Goal: Check status: Check status

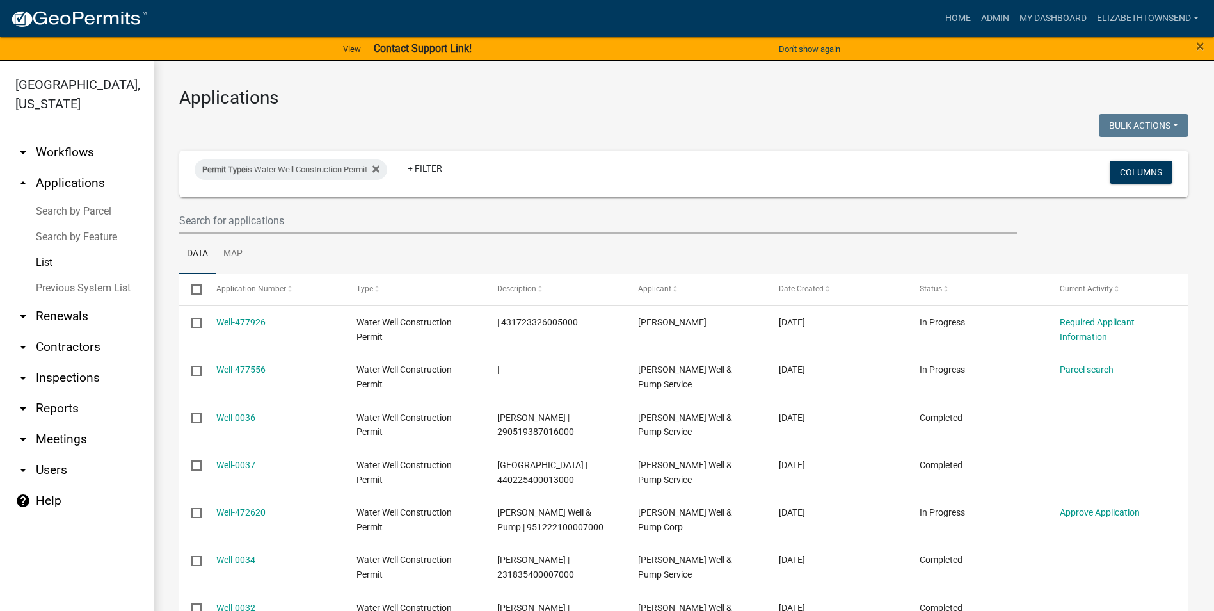
select select "3: 100"
click at [380, 168] on icon at bounding box center [376, 169] width 7 height 7
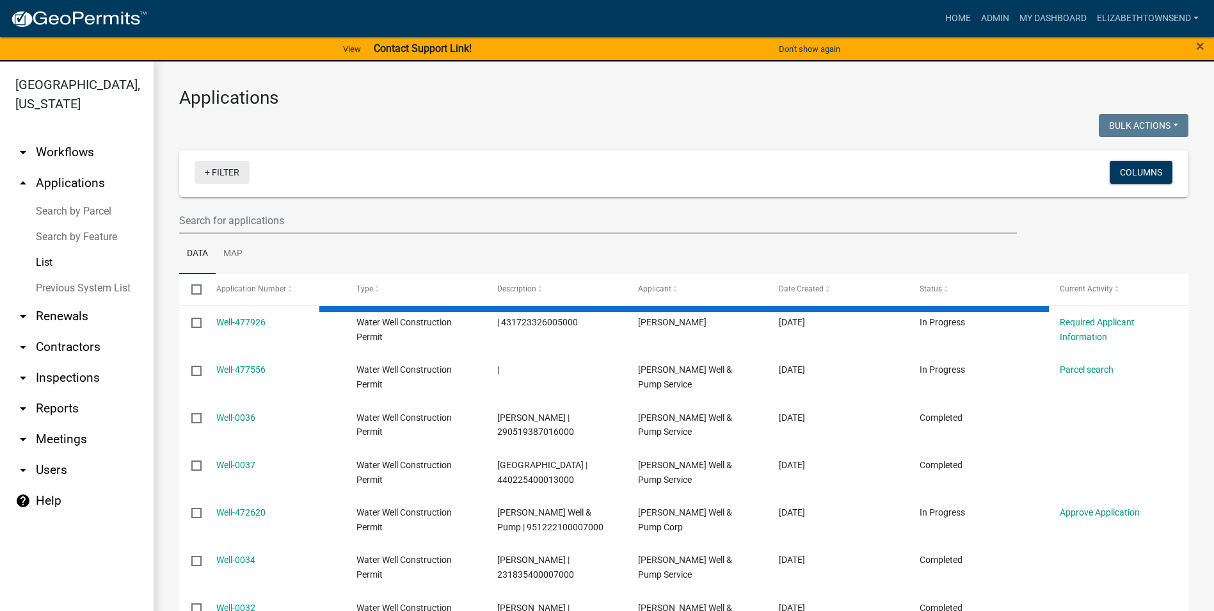
click at [214, 178] on link "+ Filter" at bounding box center [222, 172] width 55 height 23
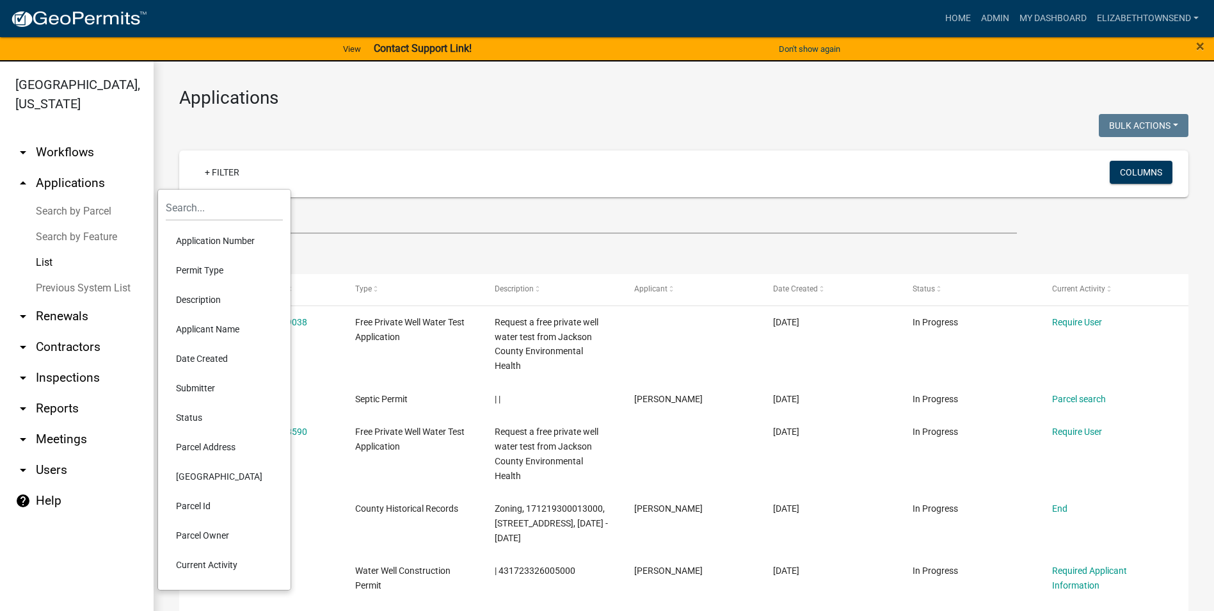
click at [213, 270] on li "Permit Type" at bounding box center [224, 269] width 117 height 29
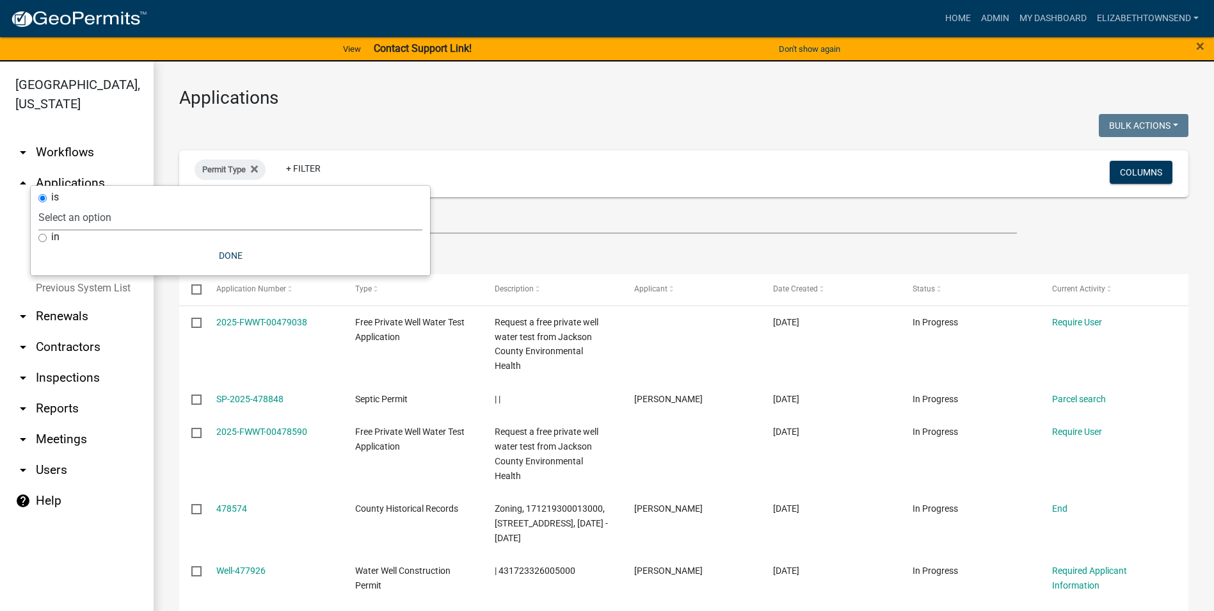
click at [167, 222] on select "Select an option County Historical Records DRAFT - Ag-Exempt Verification DRAFT…" at bounding box center [230, 217] width 384 height 26
select select "00c8d5c9-54c6-4a9d-979b-504790a05259"
click at [68, 204] on select "Select an option County Historical Records DRAFT - Ag-Exempt Verification DRAFT…" at bounding box center [230, 217] width 384 height 26
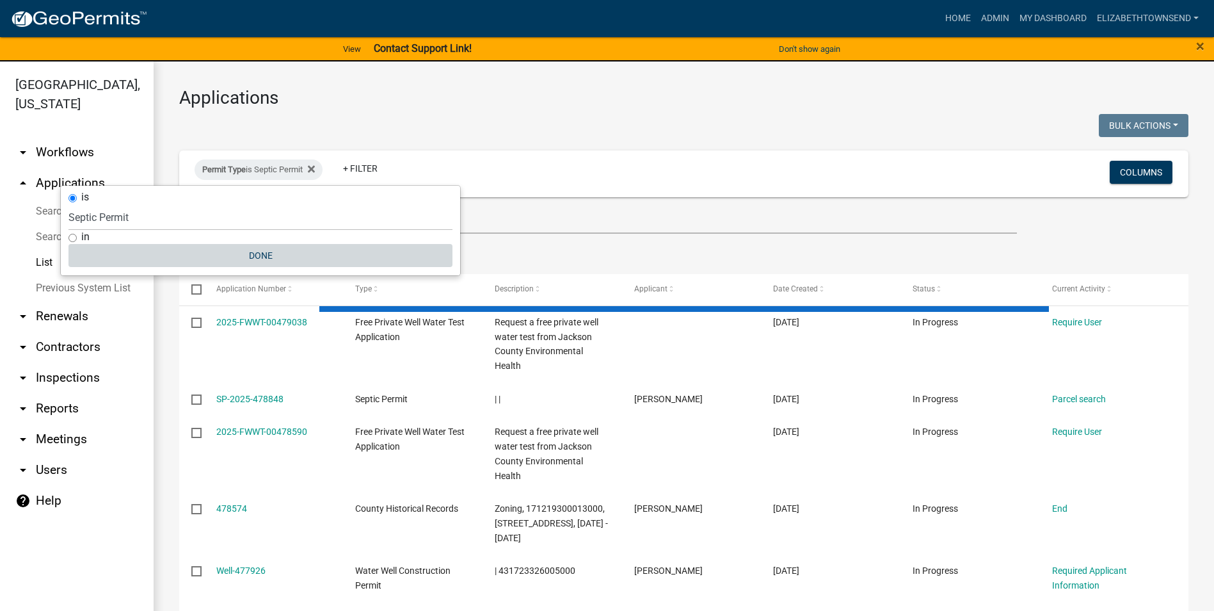
click at [271, 254] on button "Done" at bounding box center [260, 255] width 384 height 23
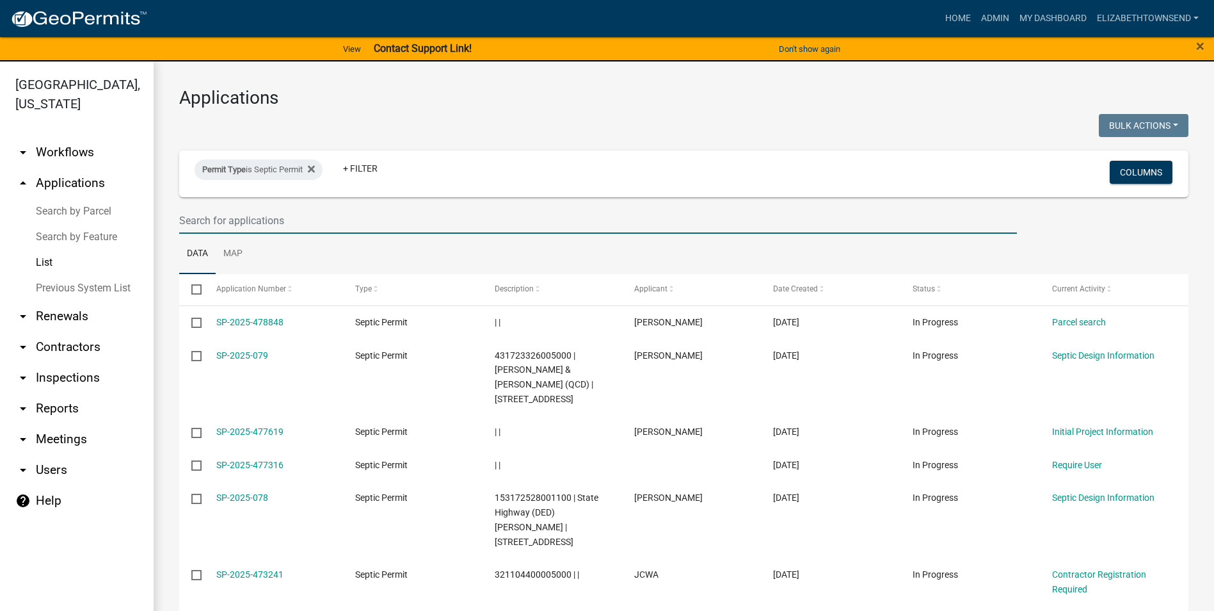
click at [291, 219] on input "text" at bounding box center [598, 220] width 838 height 26
click at [529, 228] on input "text" at bounding box center [598, 220] width 838 height 26
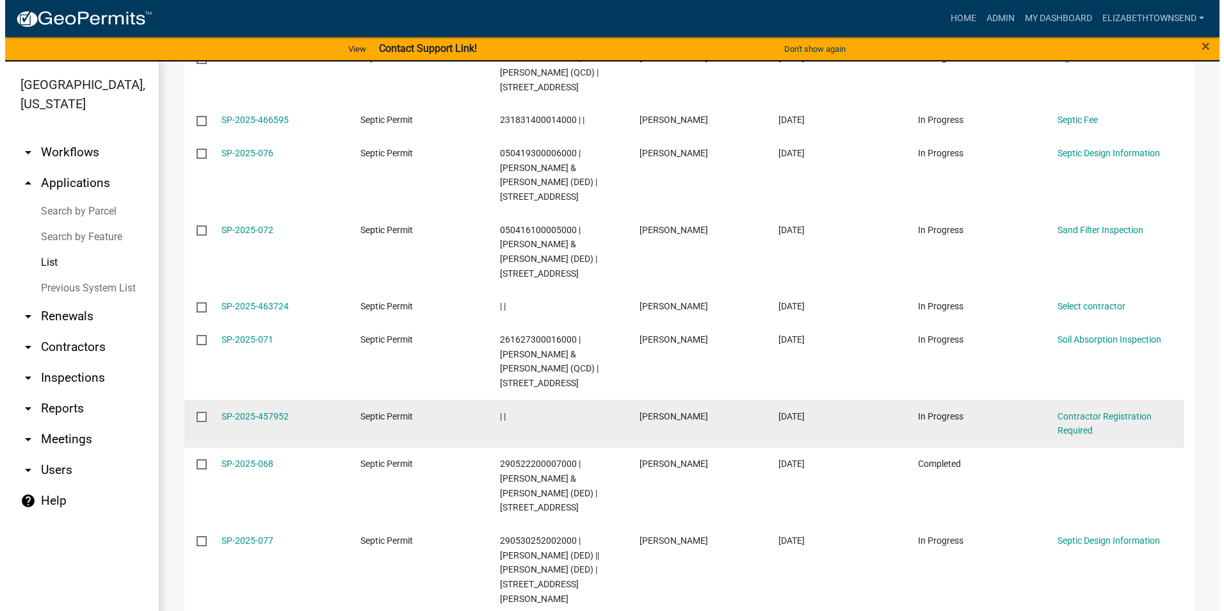
scroll to position [832, 0]
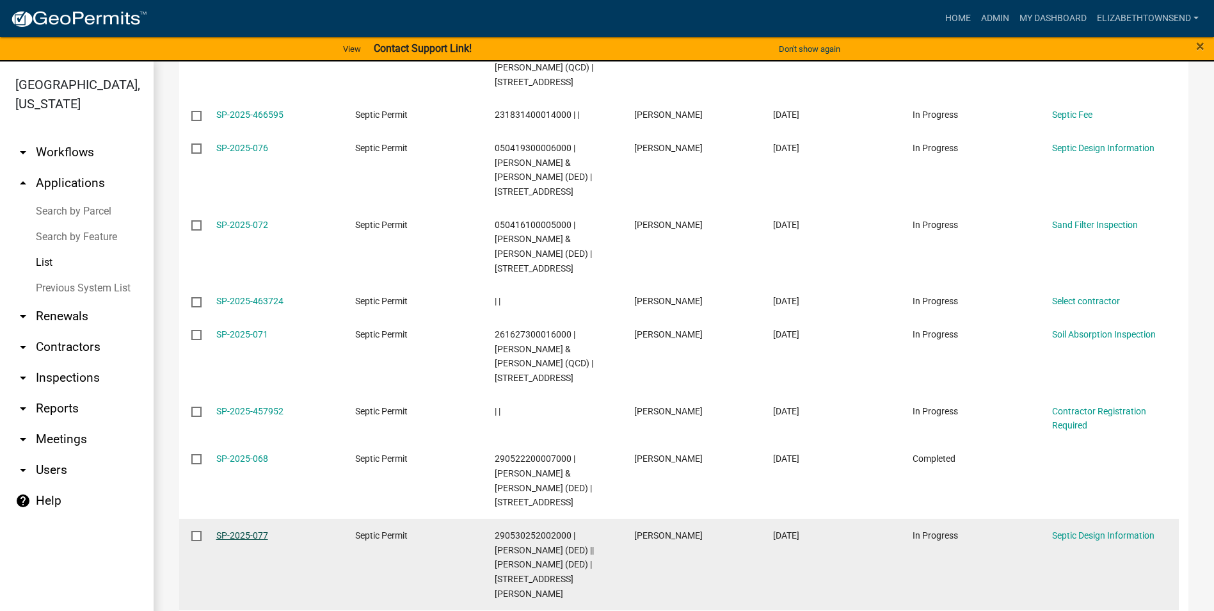
click at [255, 530] on link "SP-2025-077" at bounding box center [242, 535] width 52 height 10
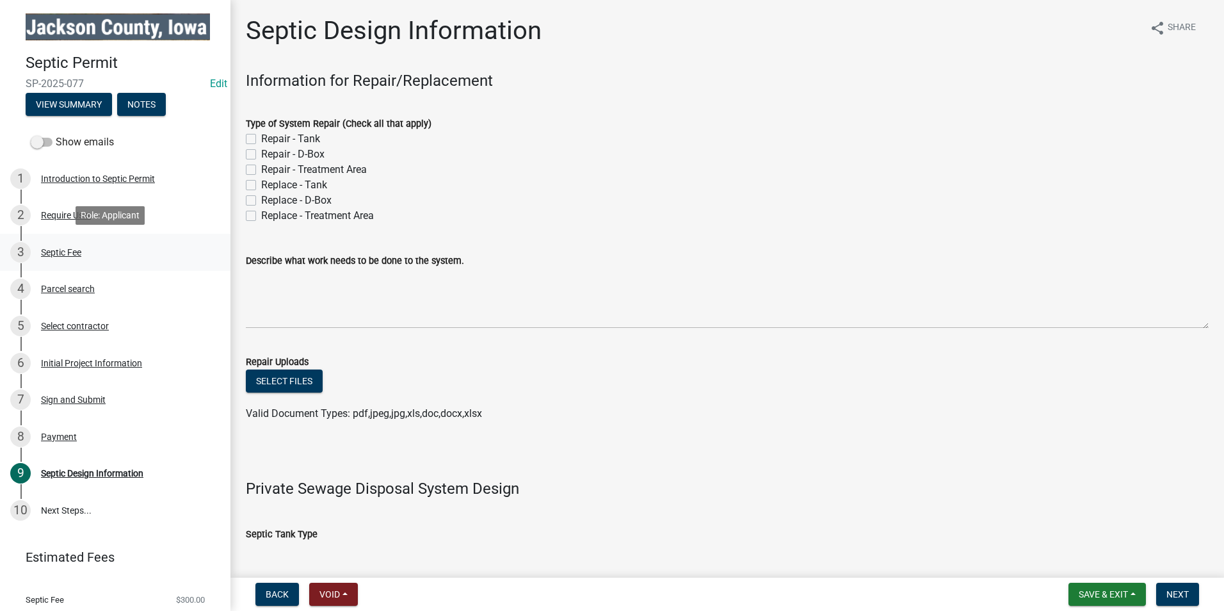
click at [76, 252] on div "Septic Fee" at bounding box center [61, 252] width 40 height 9
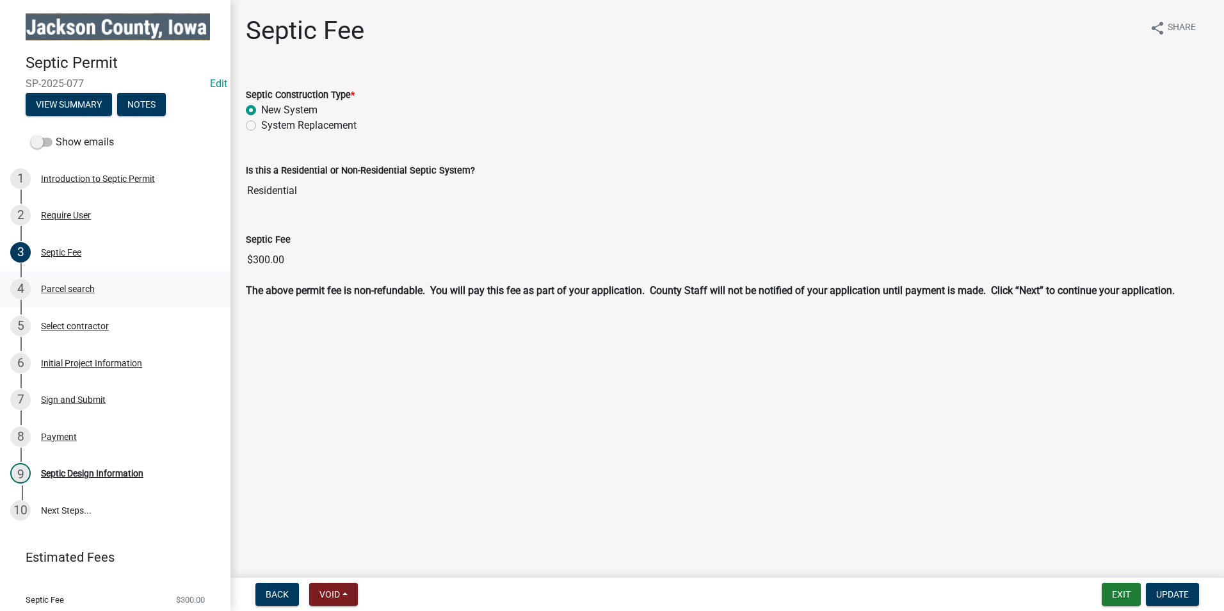
click at [86, 286] on div "Parcel search" at bounding box center [68, 288] width 54 height 9
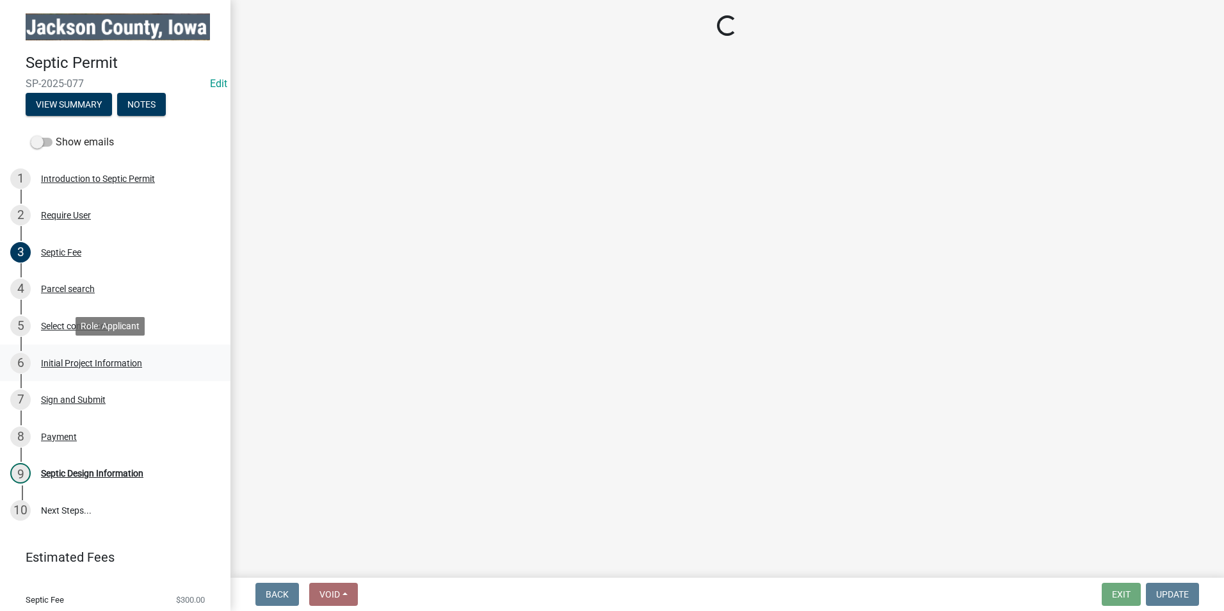
click at [95, 366] on div "6 Initial Project Information" at bounding box center [110, 363] width 200 height 20
